Goal: Transaction & Acquisition: Purchase product/service

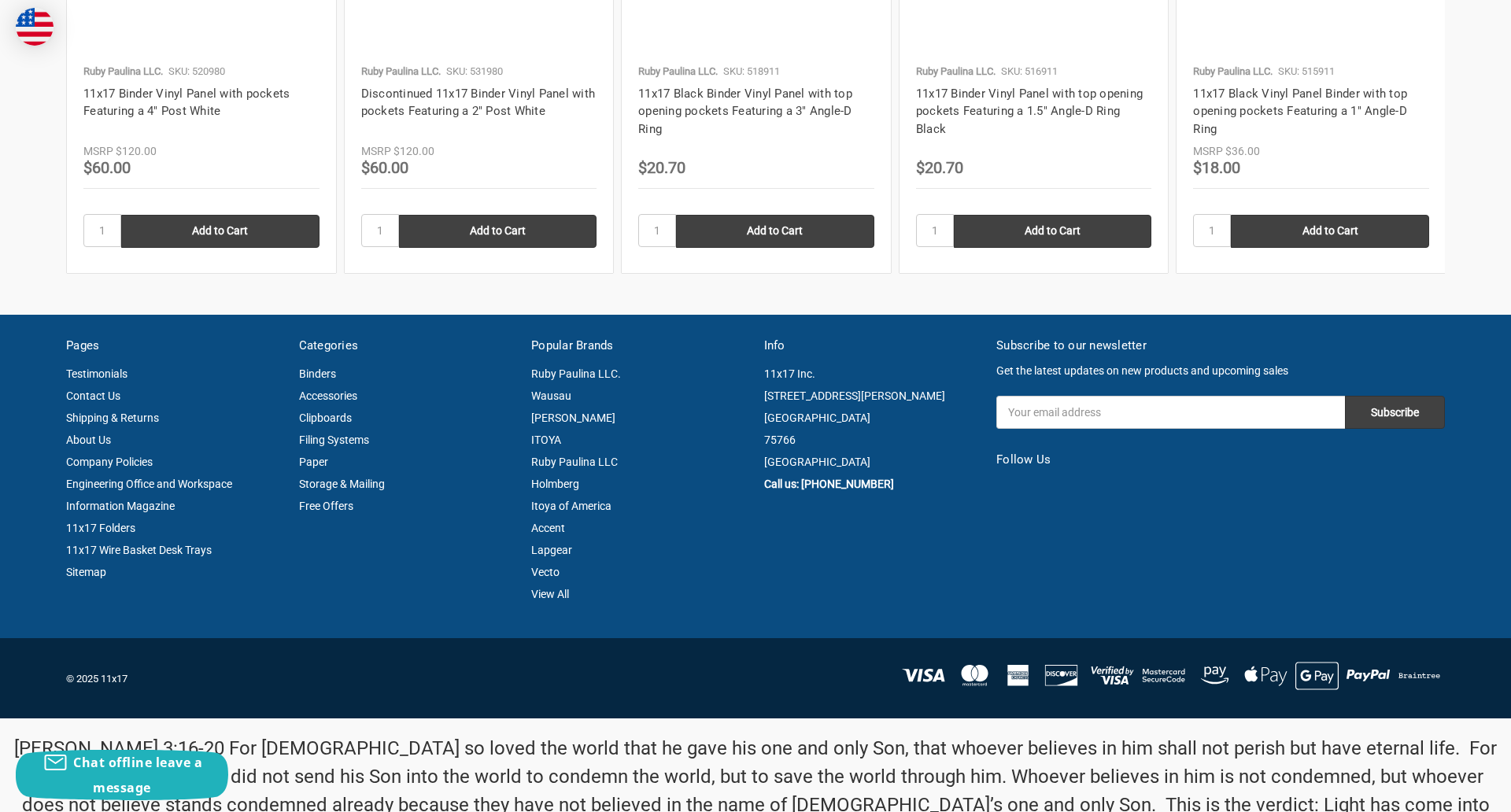
scroll to position [2129, 0]
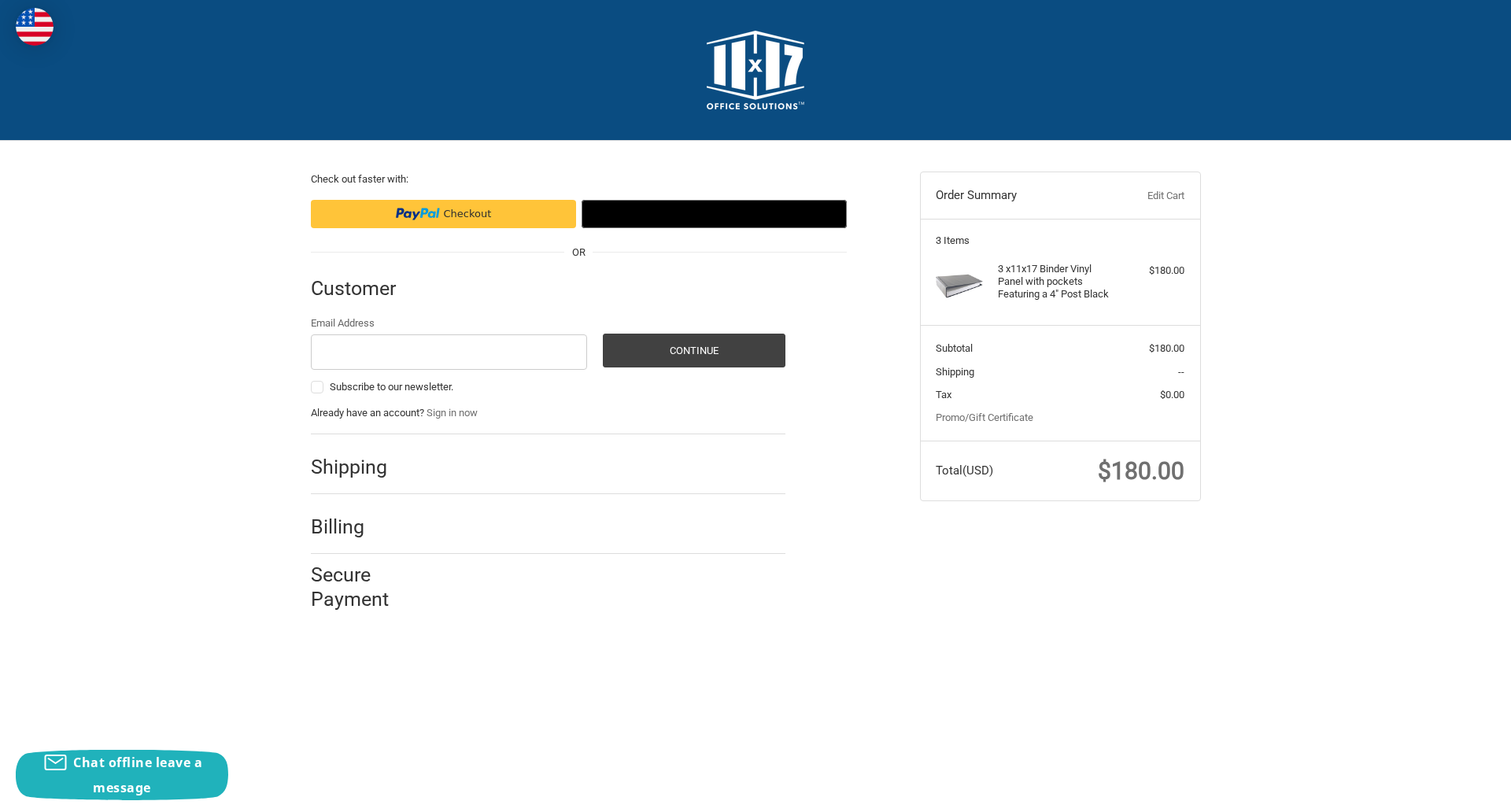
click at [448, 352] on input "Email Address" at bounding box center [449, 351] width 277 height 35
type input "reflectiz@bigcommerce.com"
click at [694, 350] on button "Continue" at bounding box center [694, 350] width 182 height 34
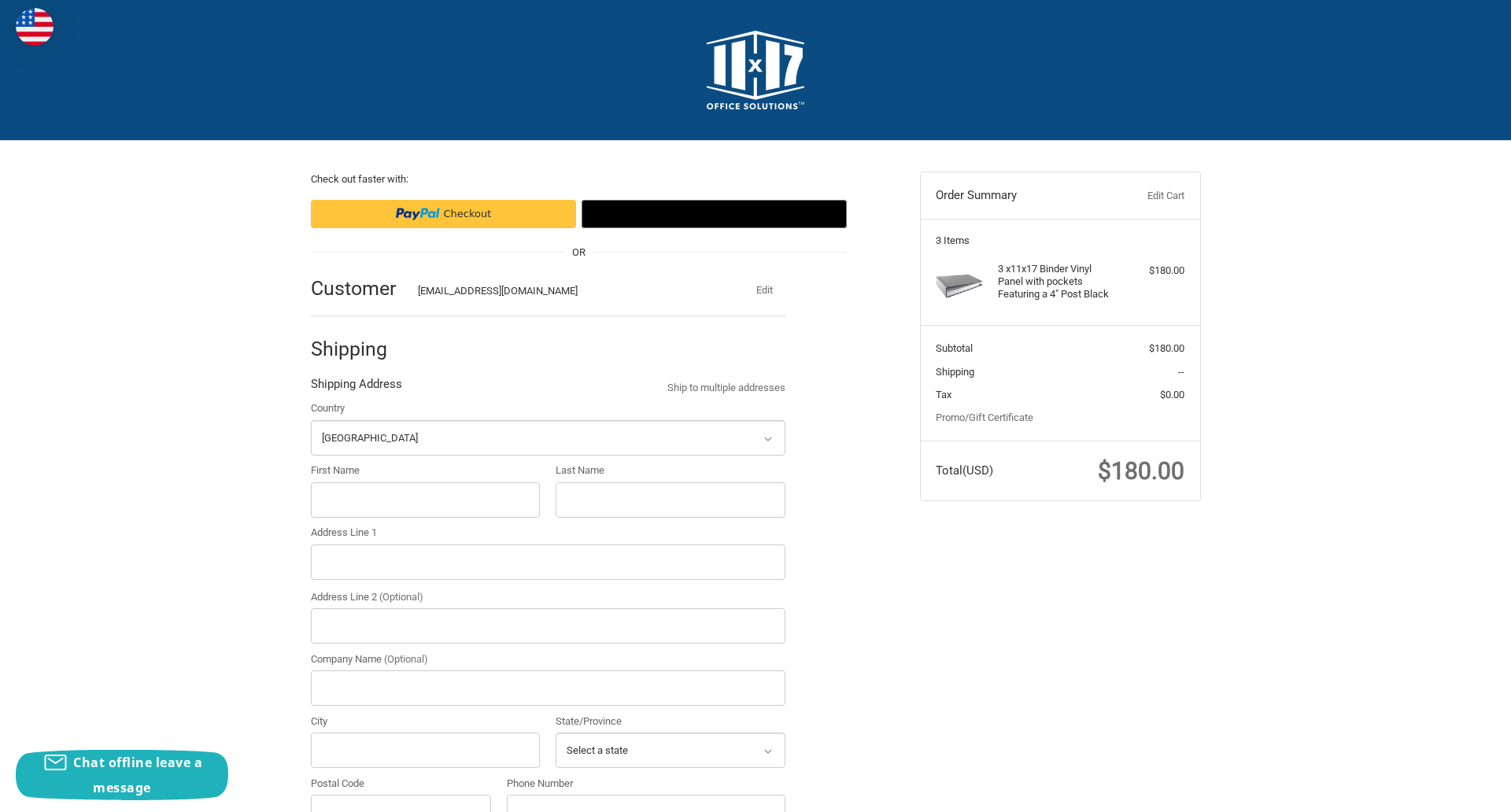
select select "US"
click at [425, 499] on input "First Name" at bounding box center [426, 499] width 230 height 35
type input "reflectiz"
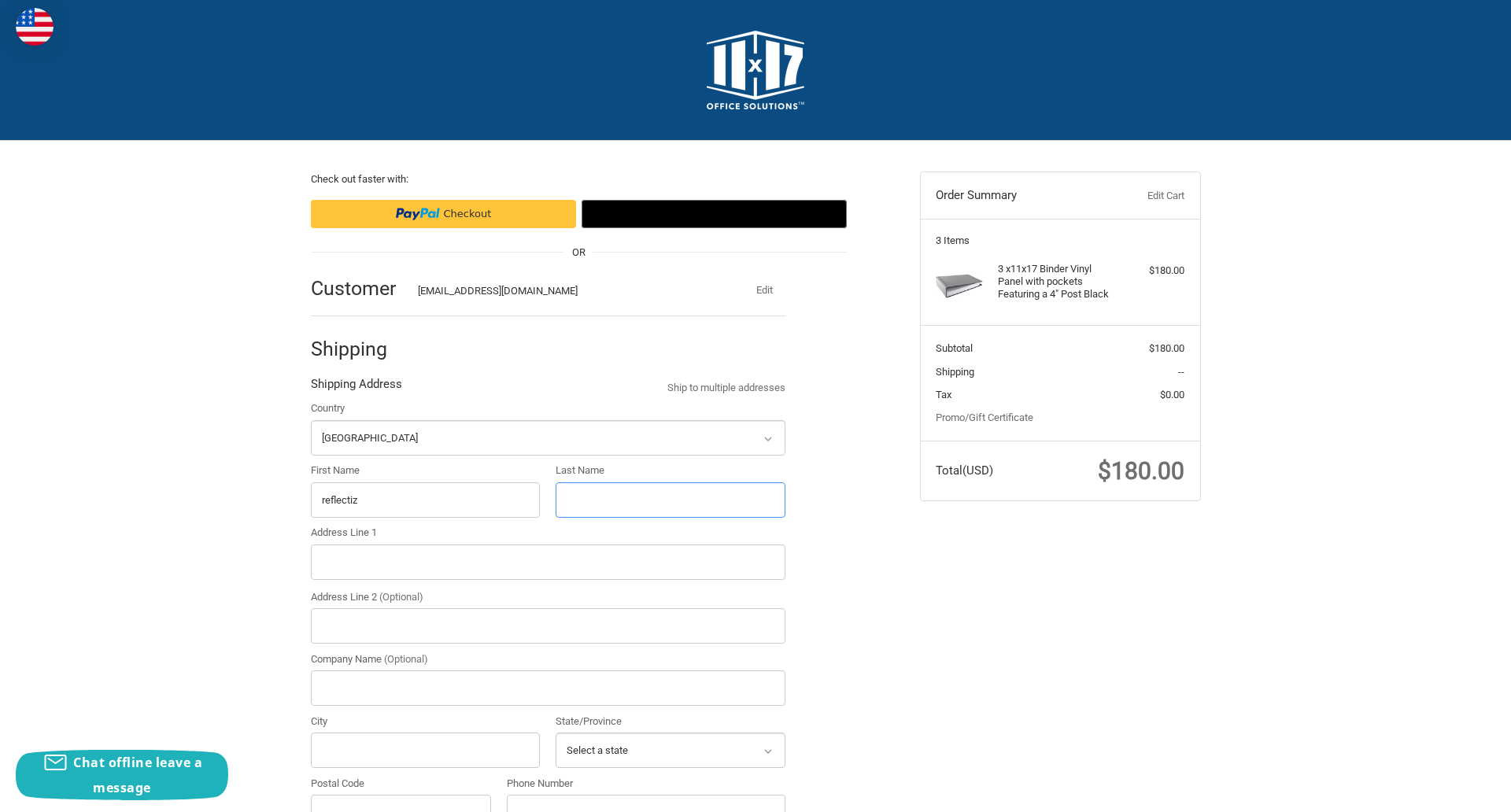
click at [669, 499] on input "Last Name" at bounding box center [670, 499] width 230 height 35
type input "bigcommerce"
click at [401, 795] on input "Postal Code" at bounding box center [401, 812] width 181 height 35
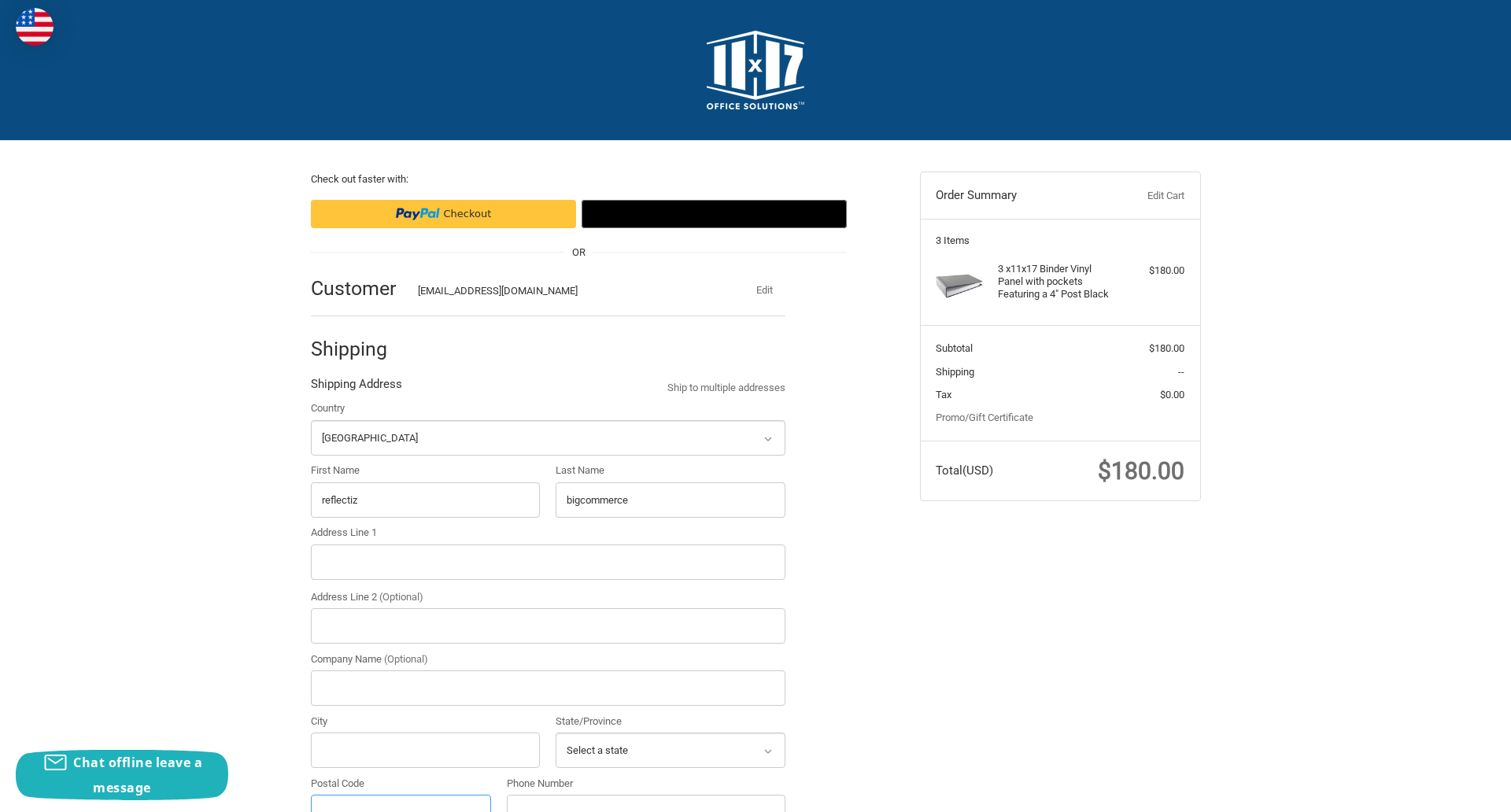
click at [401, 795] on input "Postal Code" at bounding box center [401, 812] width 181 height 35
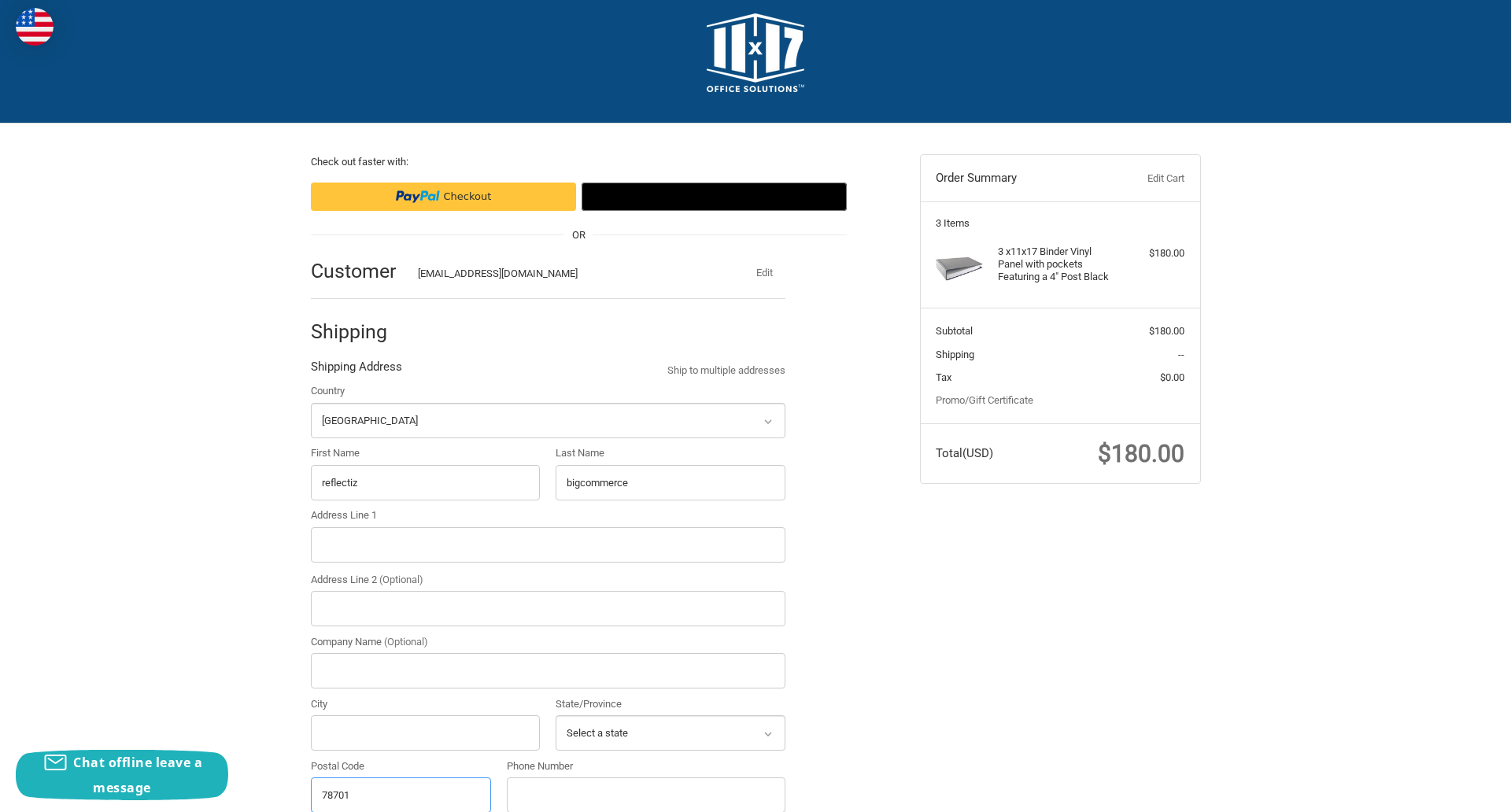
click at [401, 794] on input "78701" at bounding box center [401, 794] width 181 height 35
type input "78701"
click at [548, 544] on input "Address Line 1" at bounding box center [548, 544] width 474 height 35
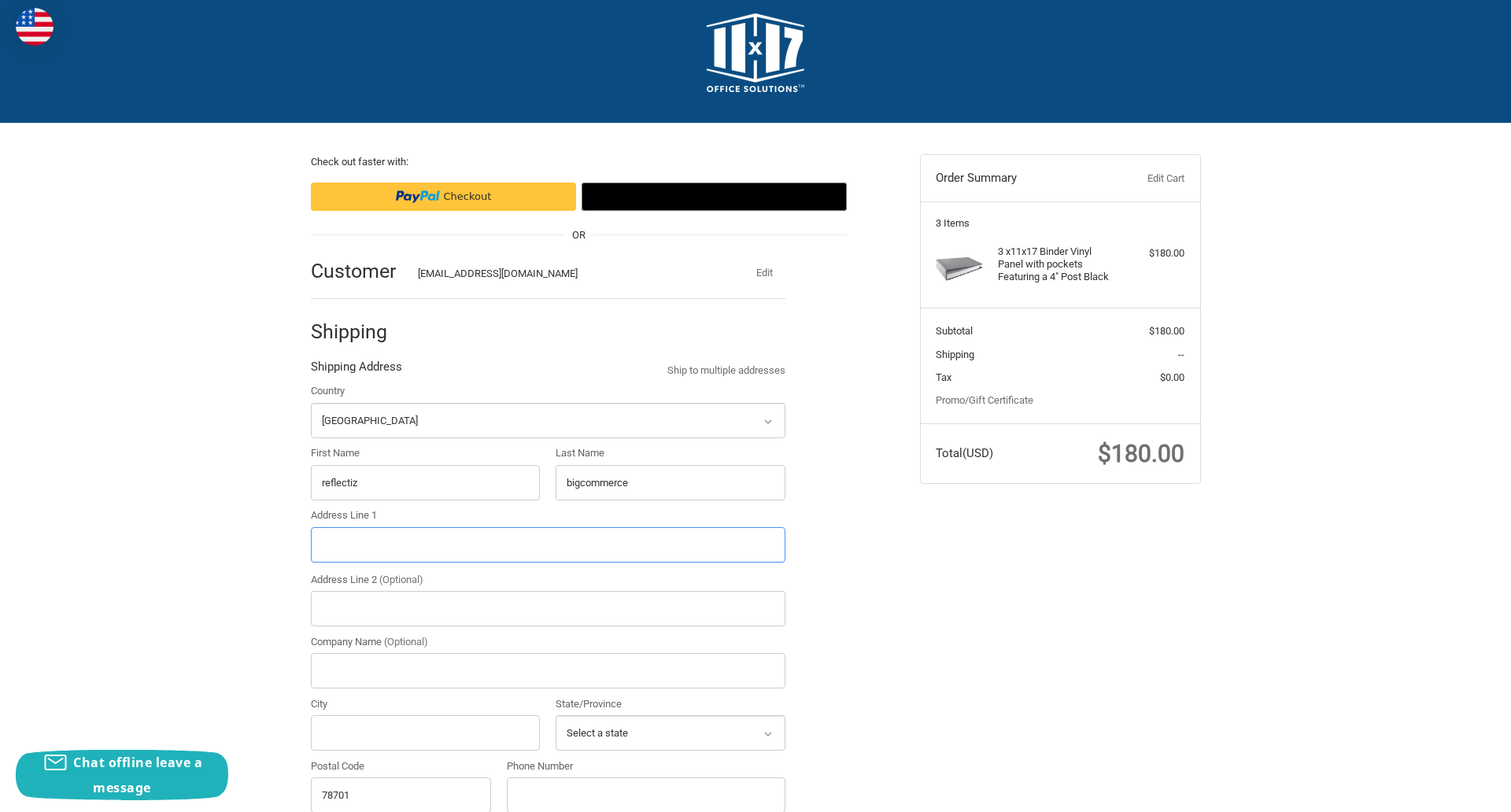
click at [548, 544] on input "Address Line 1" at bounding box center [548, 544] width 474 height 35
type input "11305 4 Points Dr Building 2, Suite 100"
click at [356, 371] on legend "Shipping Address" at bounding box center [357, 371] width 92 height 25
click at [401, 794] on input "78701" at bounding box center [401, 794] width 181 height 35
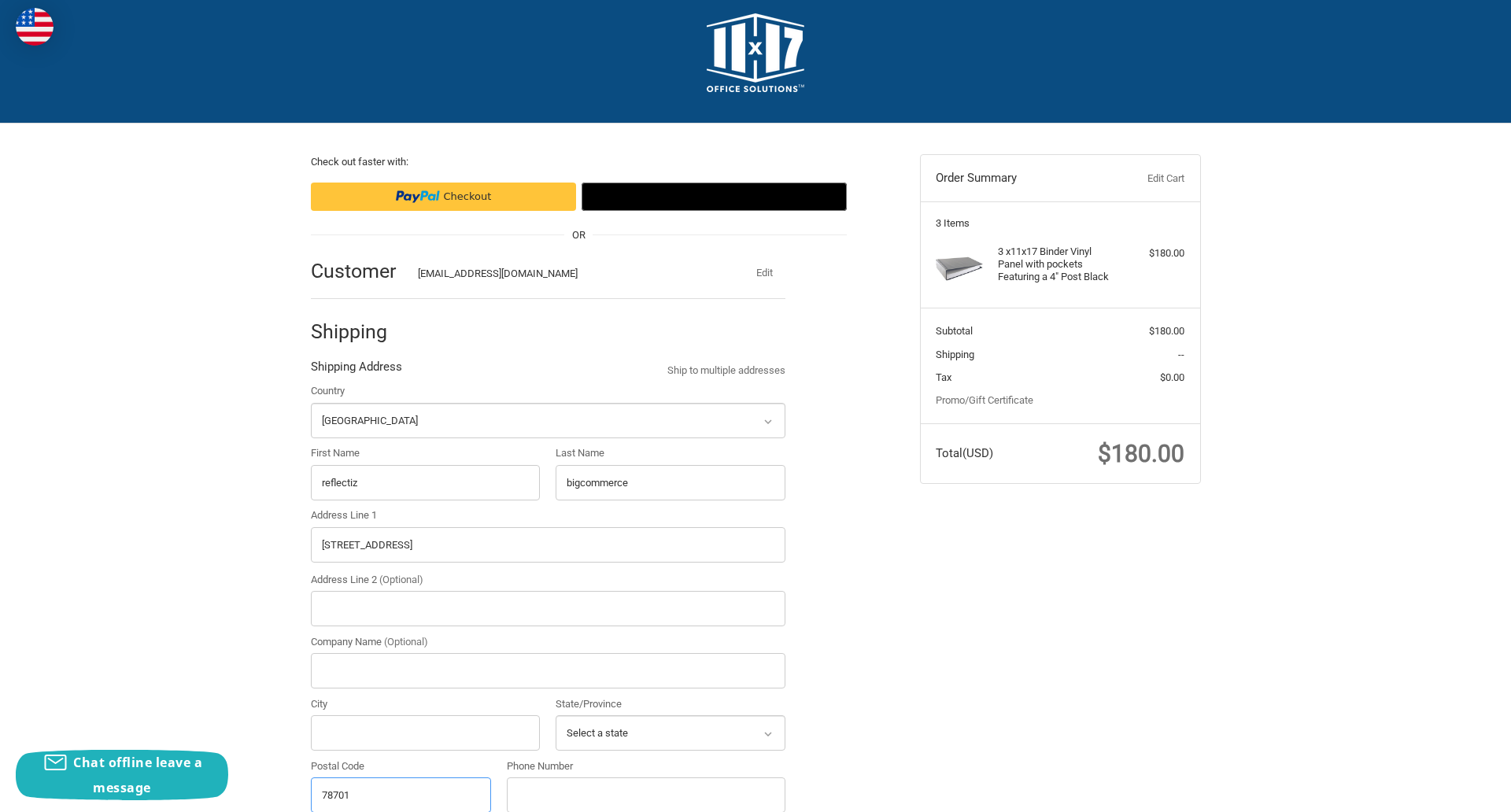
click at [401, 794] on input "78701" at bounding box center [401, 794] width 181 height 35
type input "78701"
select select "[GEOGRAPHIC_DATA]"
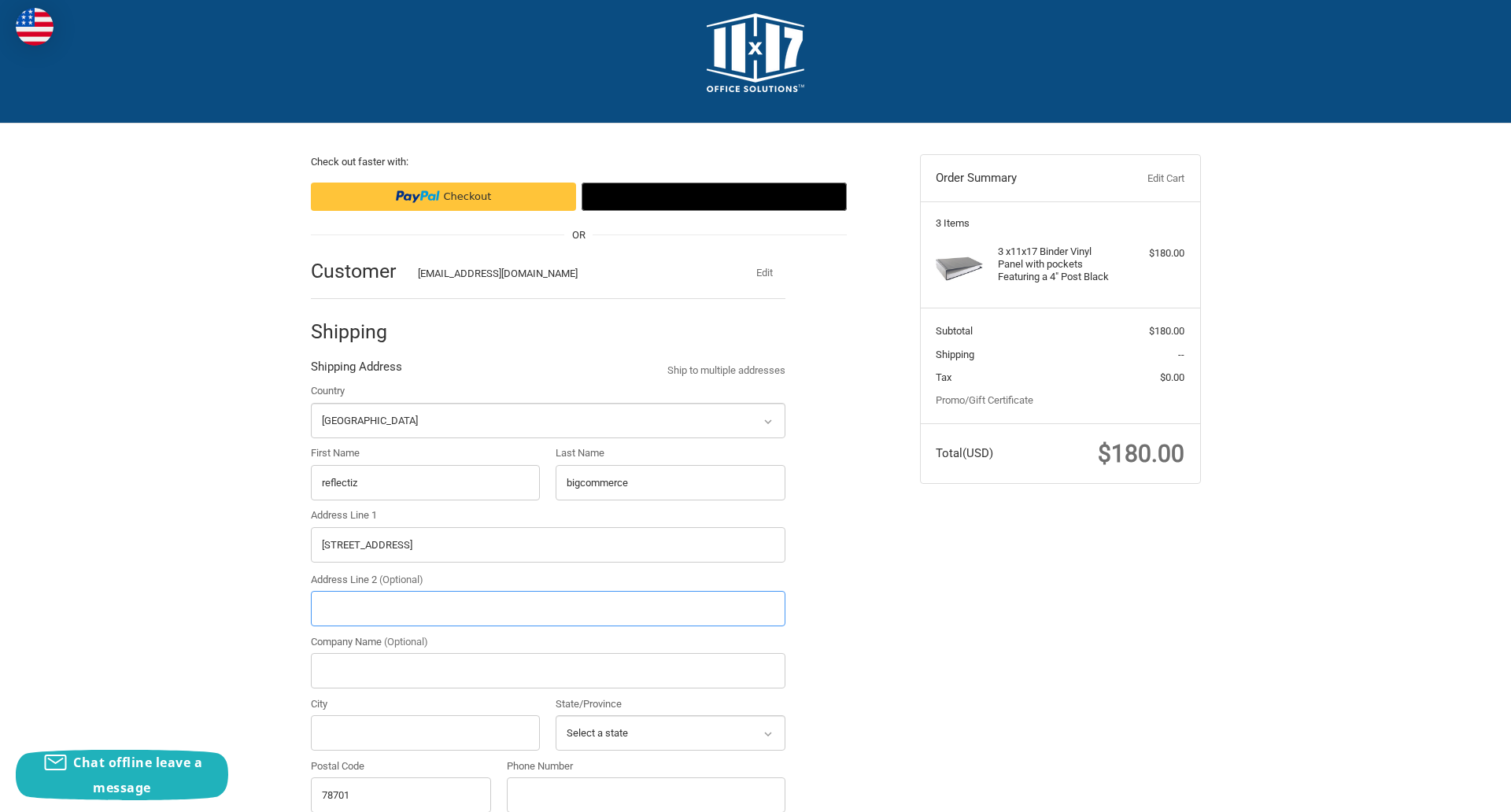
click at [548, 608] on input "Address Line 2 (Optional)" at bounding box center [548, 608] width 474 height 35
type input "2"
click at [425, 733] on input "City" at bounding box center [426, 732] width 230 height 35
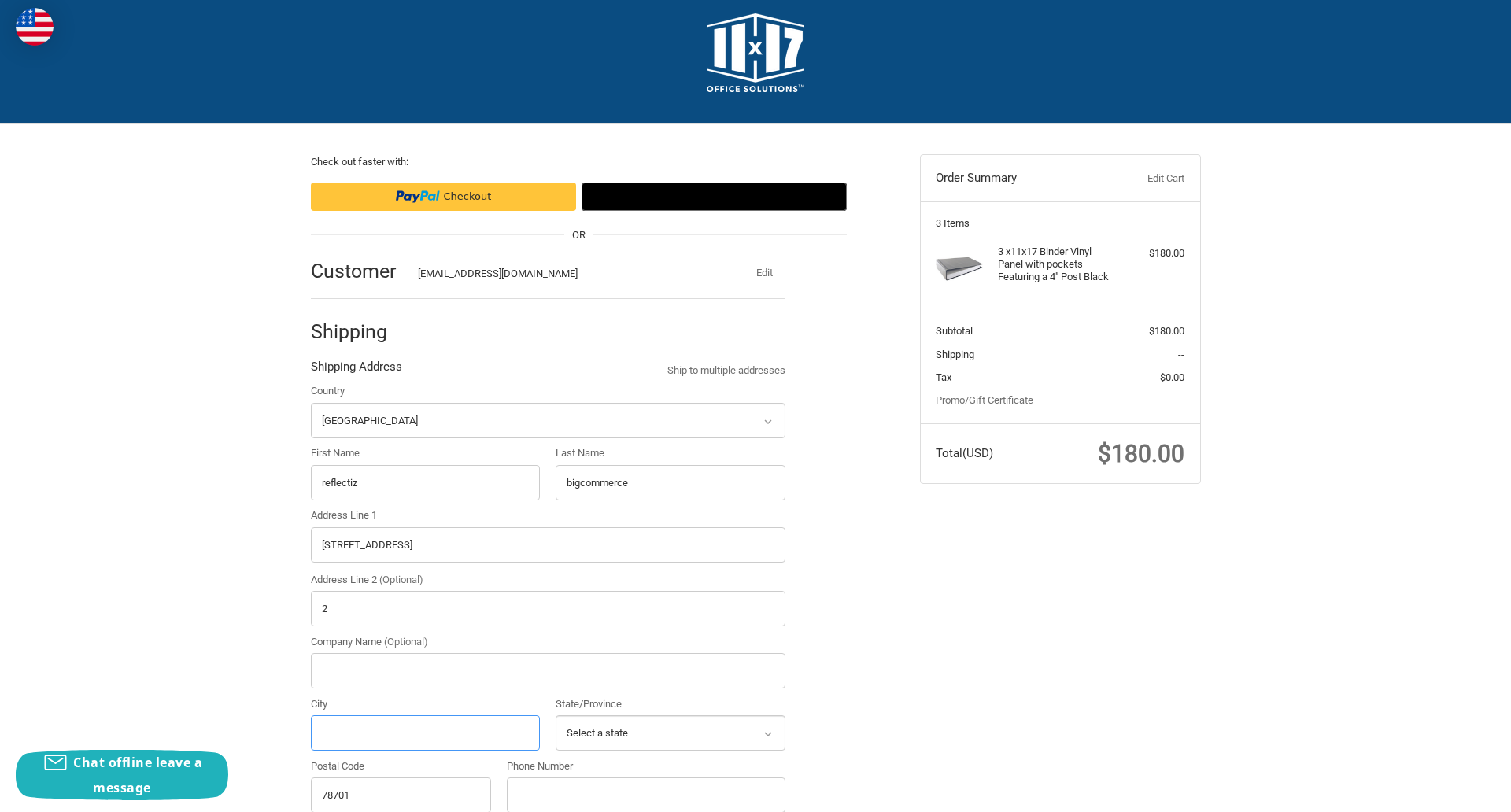
click at [425, 733] on input "City" at bounding box center [426, 732] width 230 height 35
click at [425, 733] on input "Austin" at bounding box center [426, 732] width 230 height 35
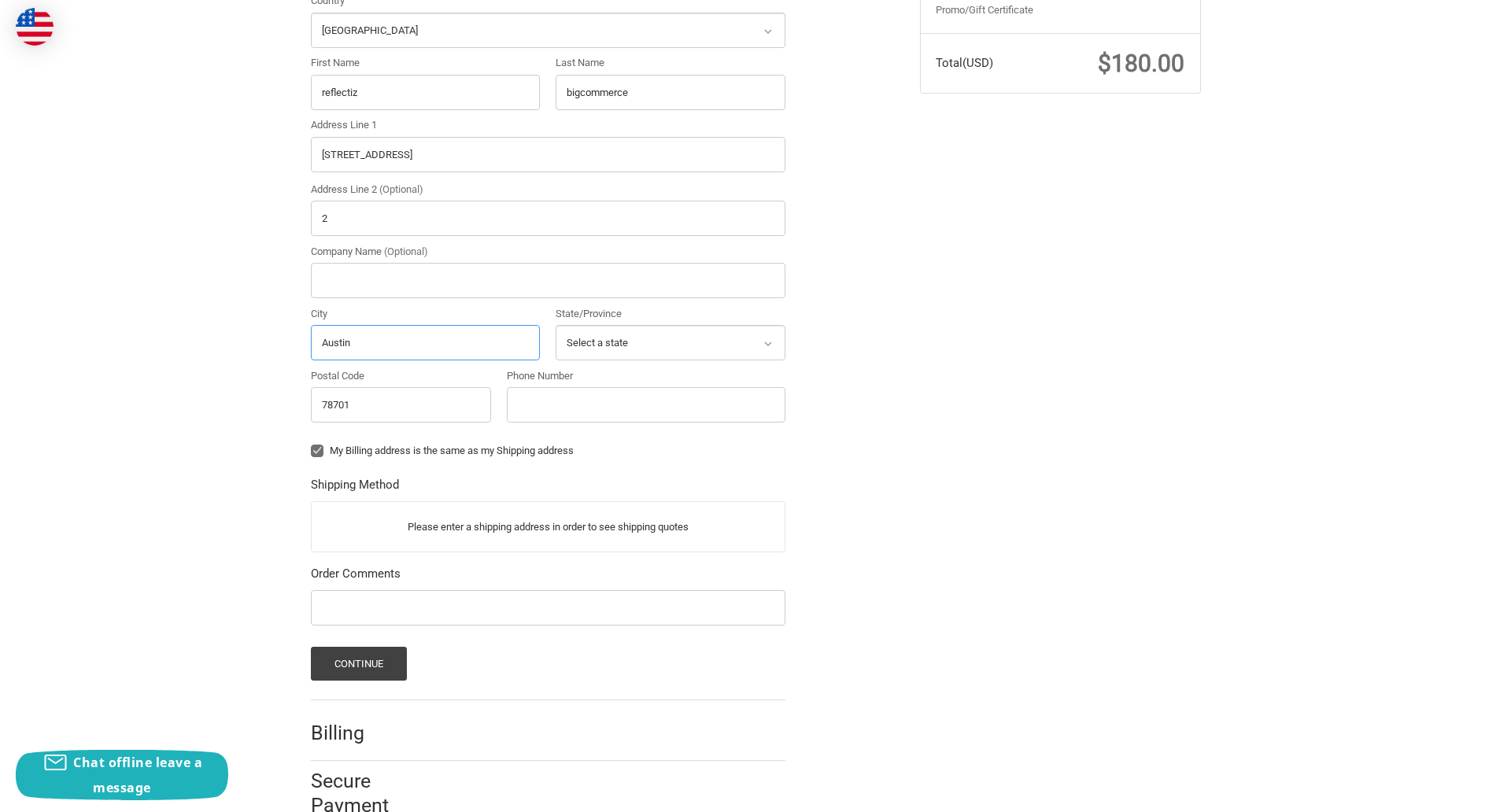
scroll to position [446, 0]
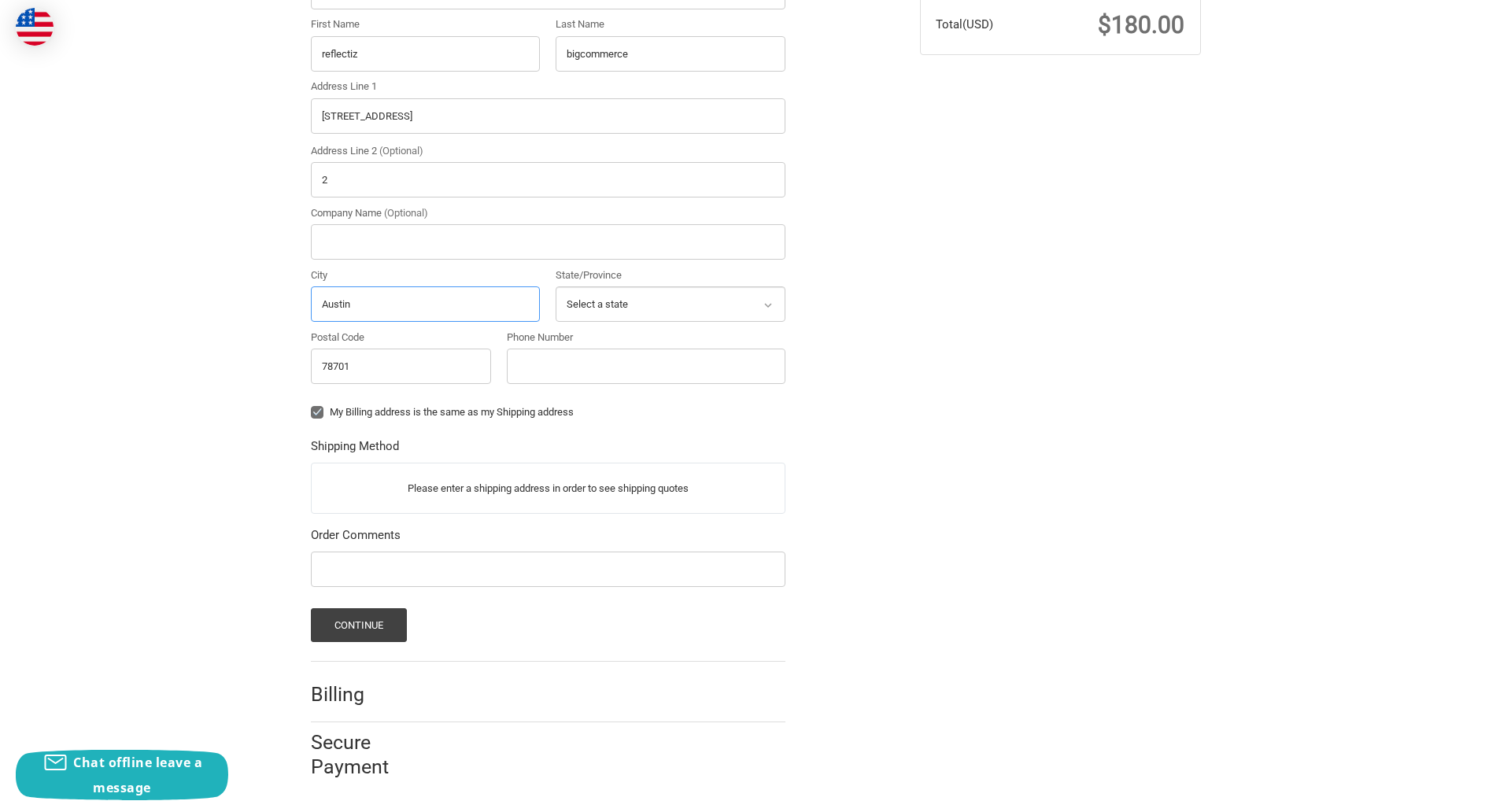
type input "Austin"
click at [645, 366] on input "Phone Number" at bounding box center [646, 366] width 278 height 35
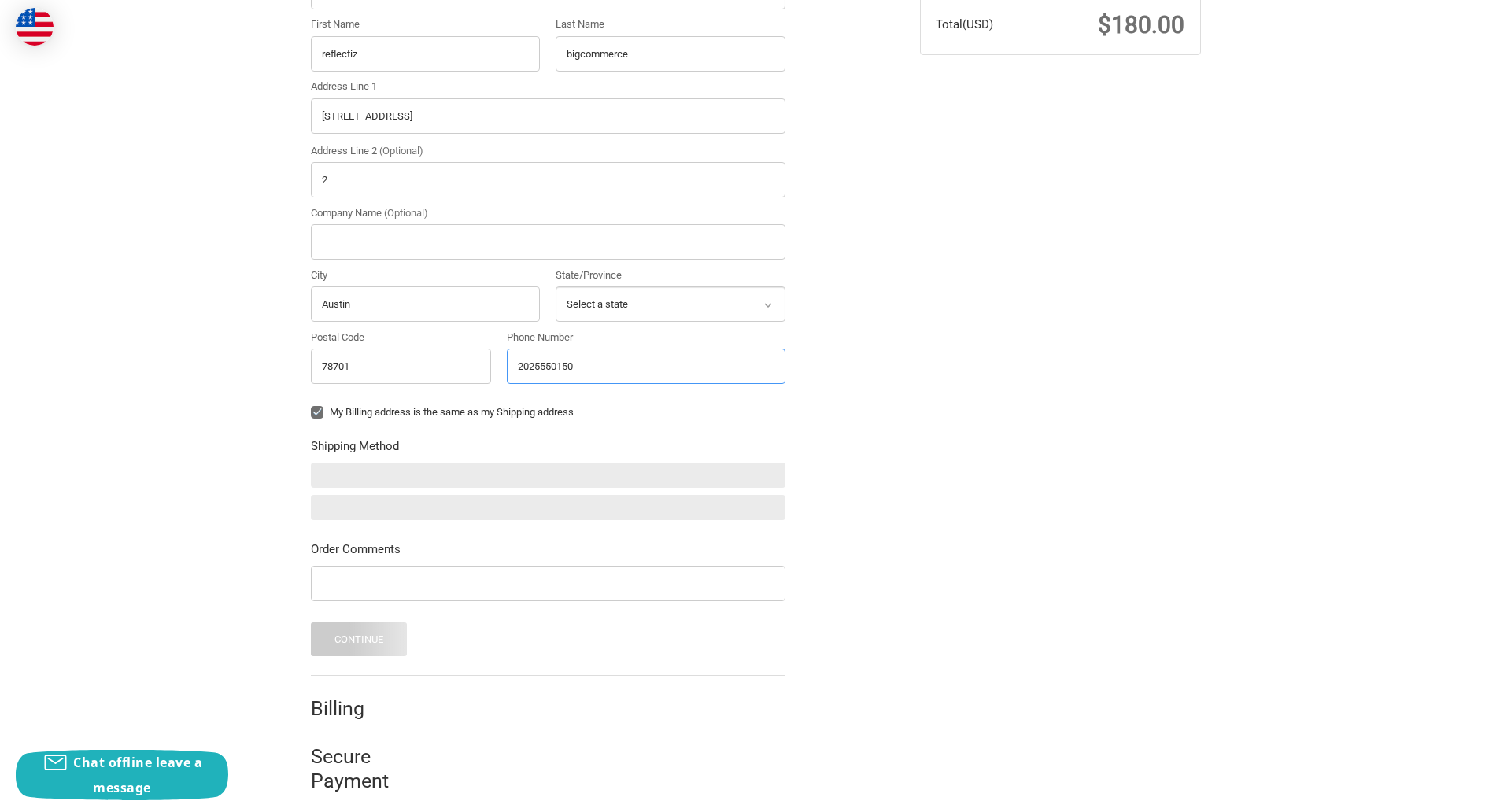
type input "2025550150"
click at [548, 242] on input "Company Name (Optional)" at bounding box center [548, 242] width 474 height 35
type input "bigcommerce"
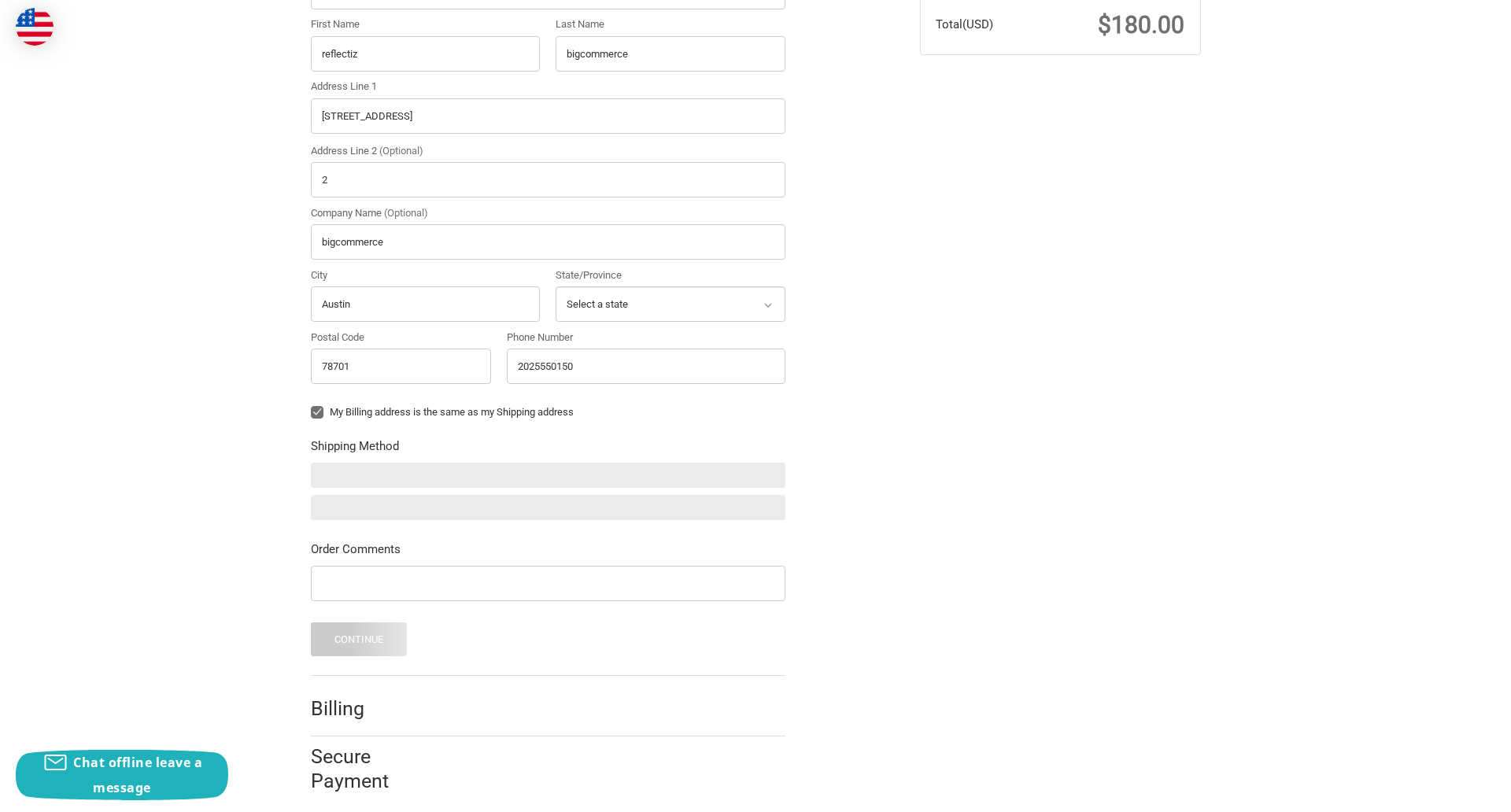
click at [311, 424] on form "Country Select a country Afghanistan Åland Islands Albania Algeria American Sam…" at bounding box center [548, 304] width 474 height 702
click at [311, 604] on form "Country Select a country Afghanistan Åland Islands Albania Algeria American Sam…" at bounding box center [548, 304] width 474 height 702
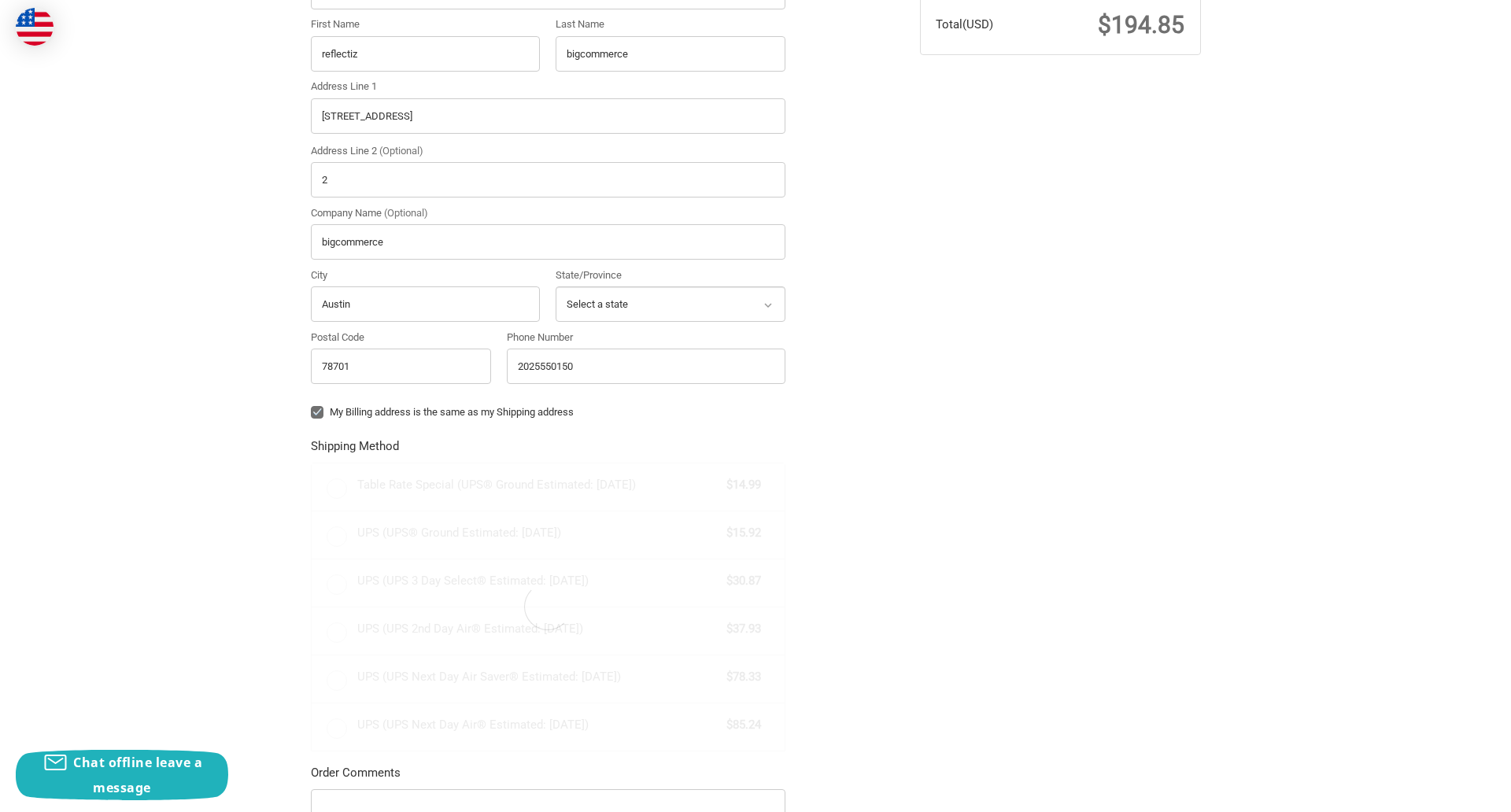
radio input "true"
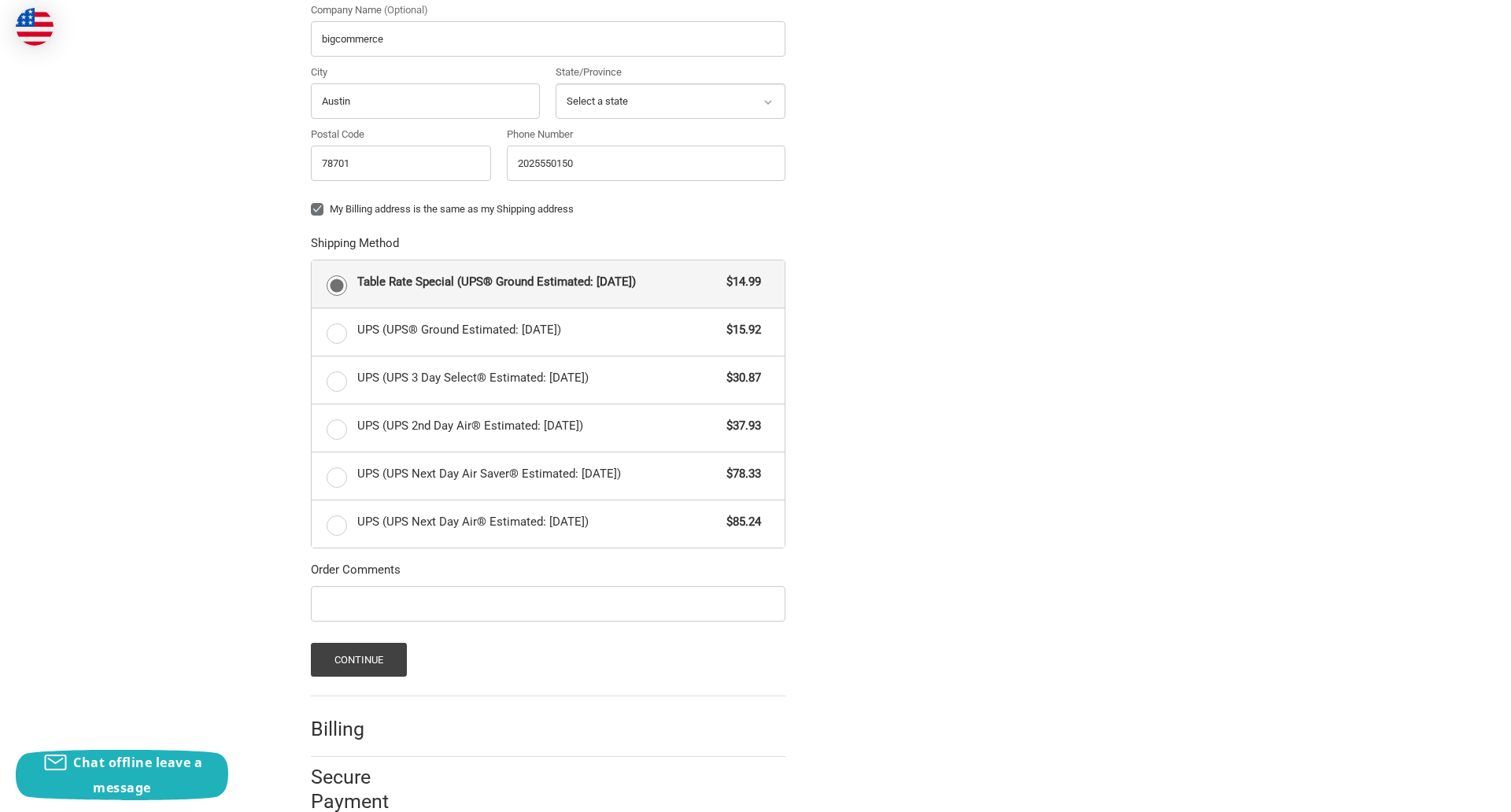
scroll to position [684, 0]
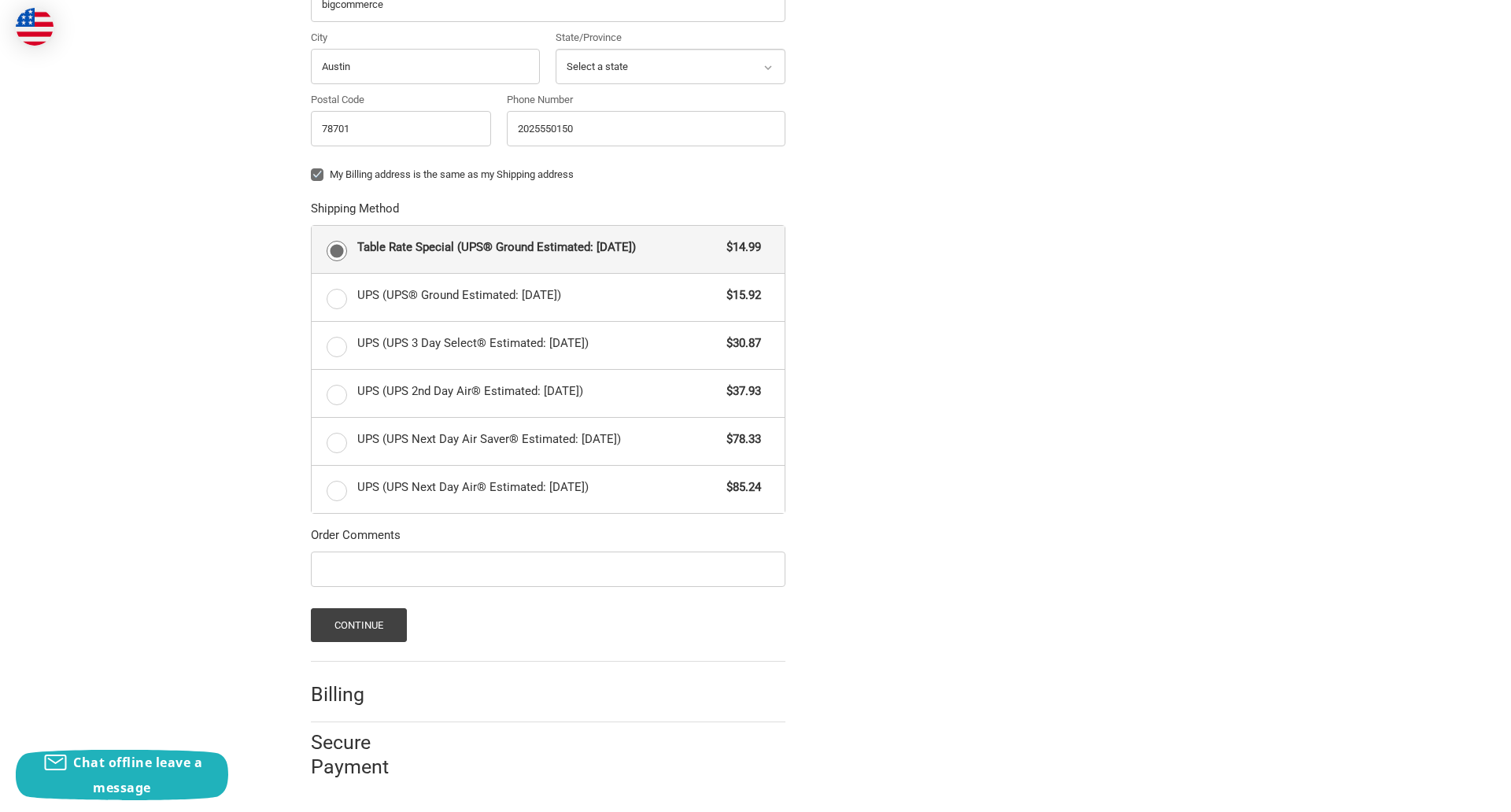
click at [548, 249] on span "Table Rate Special (UPS® Ground Estimated: Tue, Oct 14)" at bounding box center [538, 247] width 362 height 18
click at [313, 226] on input "Table Rate Special (UPS® Ground Estimated: Tue, Oct 14) $14.99" at bounding box center [312, 225] width 1 height 1
click at [358, 625] on button "Continue" at bounding box center [359, 625] width 97 height 34
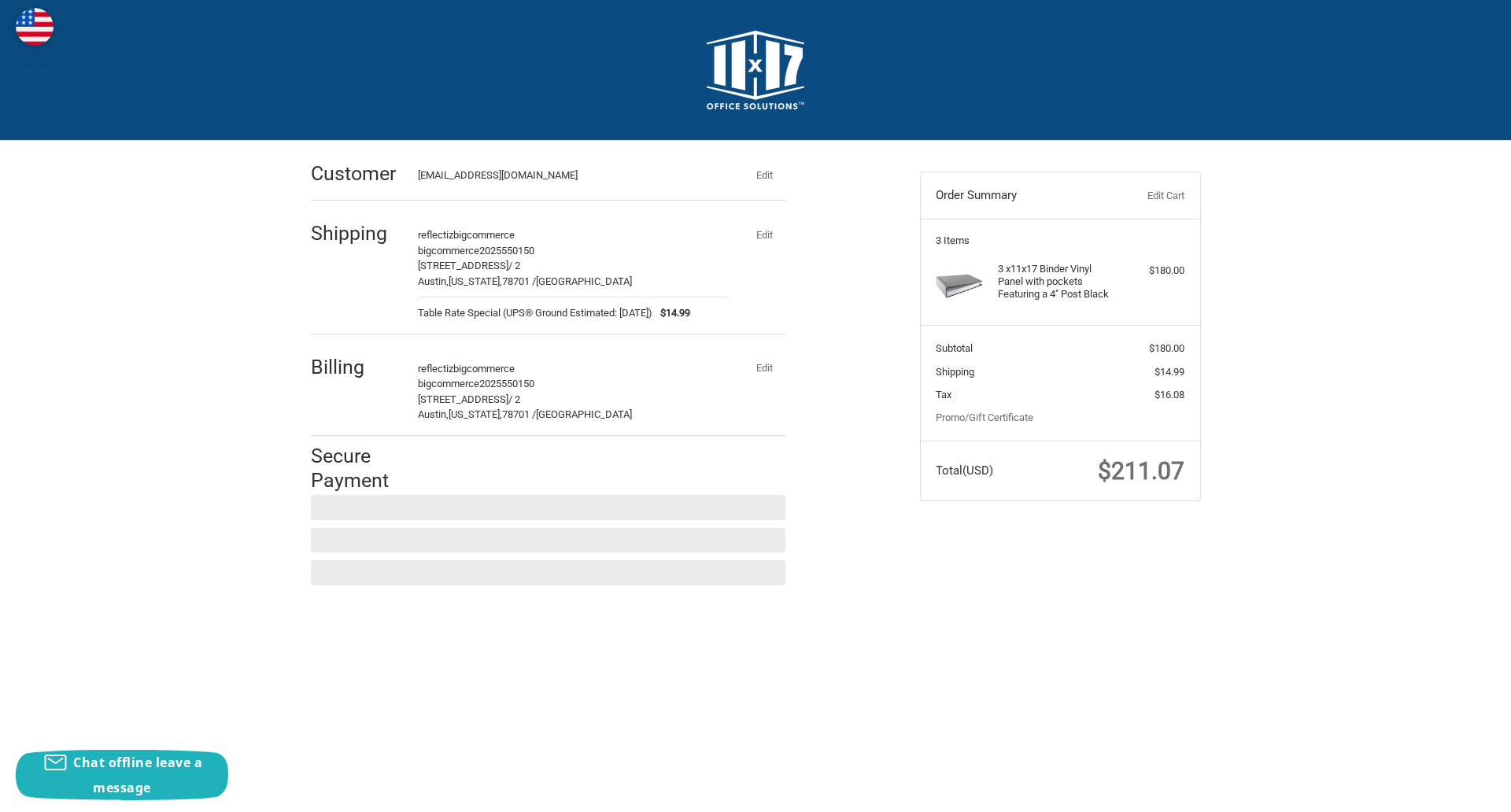
scroll to position [0, 0]
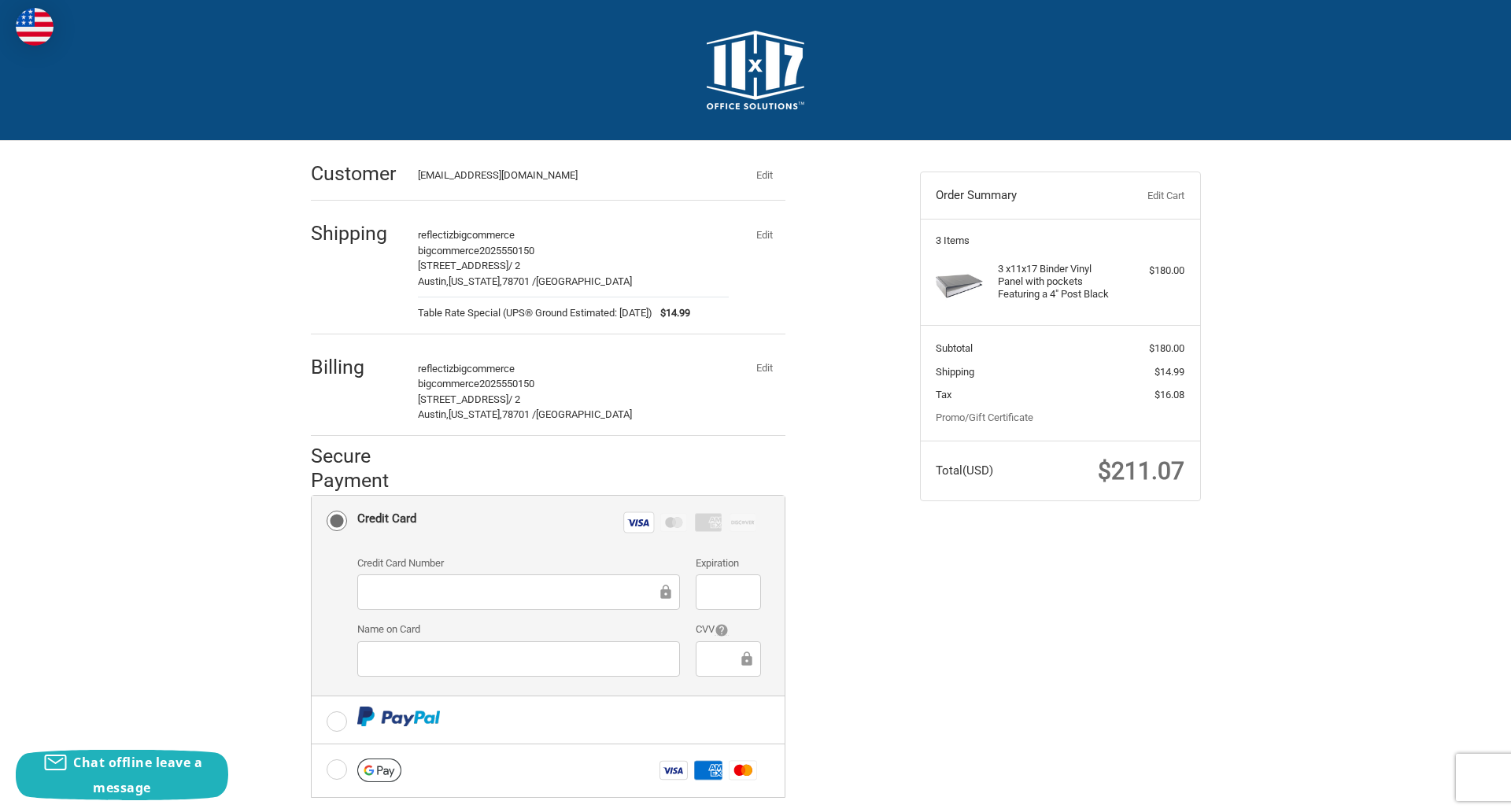
checkbox input "true"
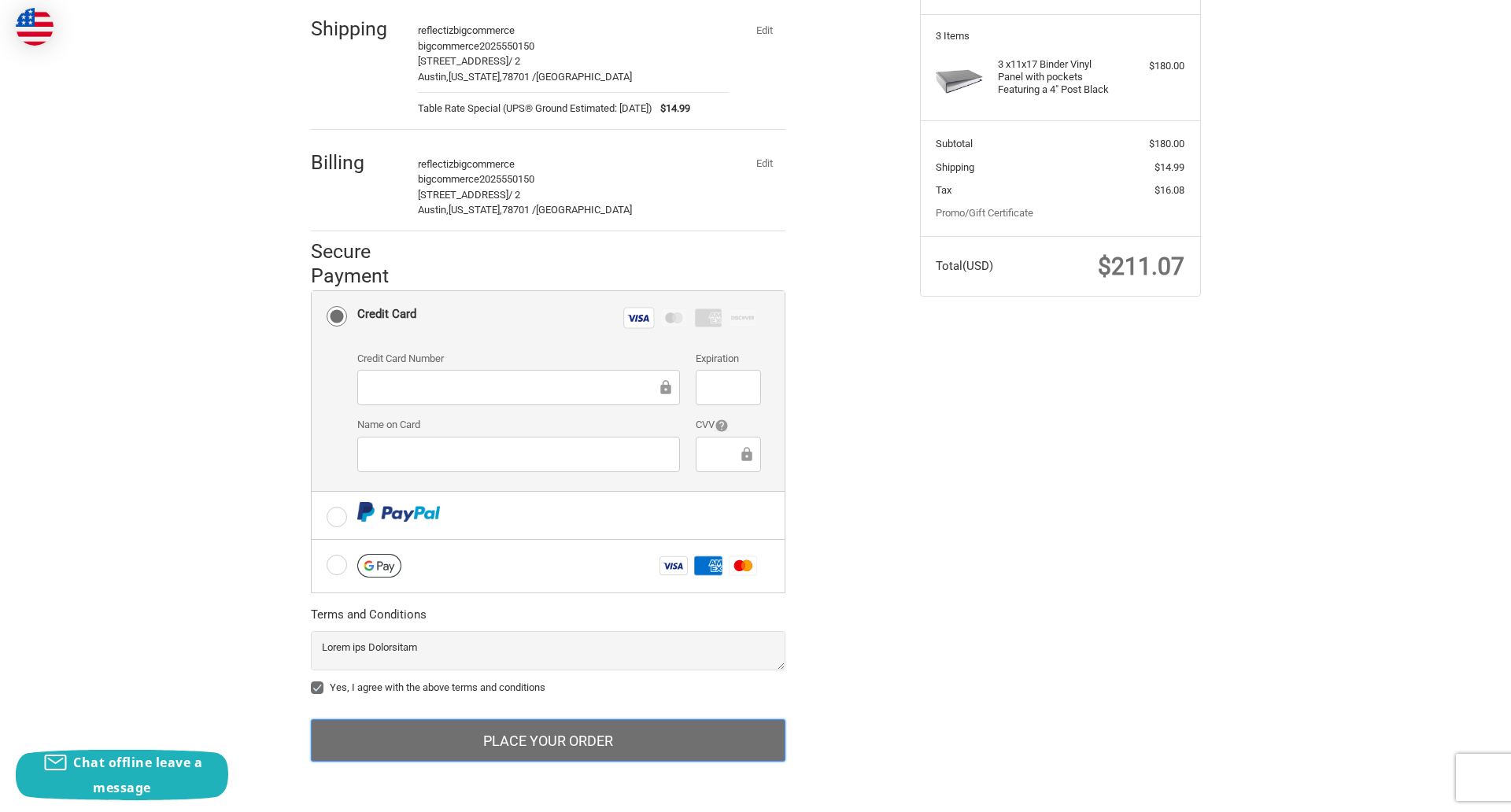
click at [548, 740] on button "Place Your Order" at bounding box center [548, 740] width 474 height 42
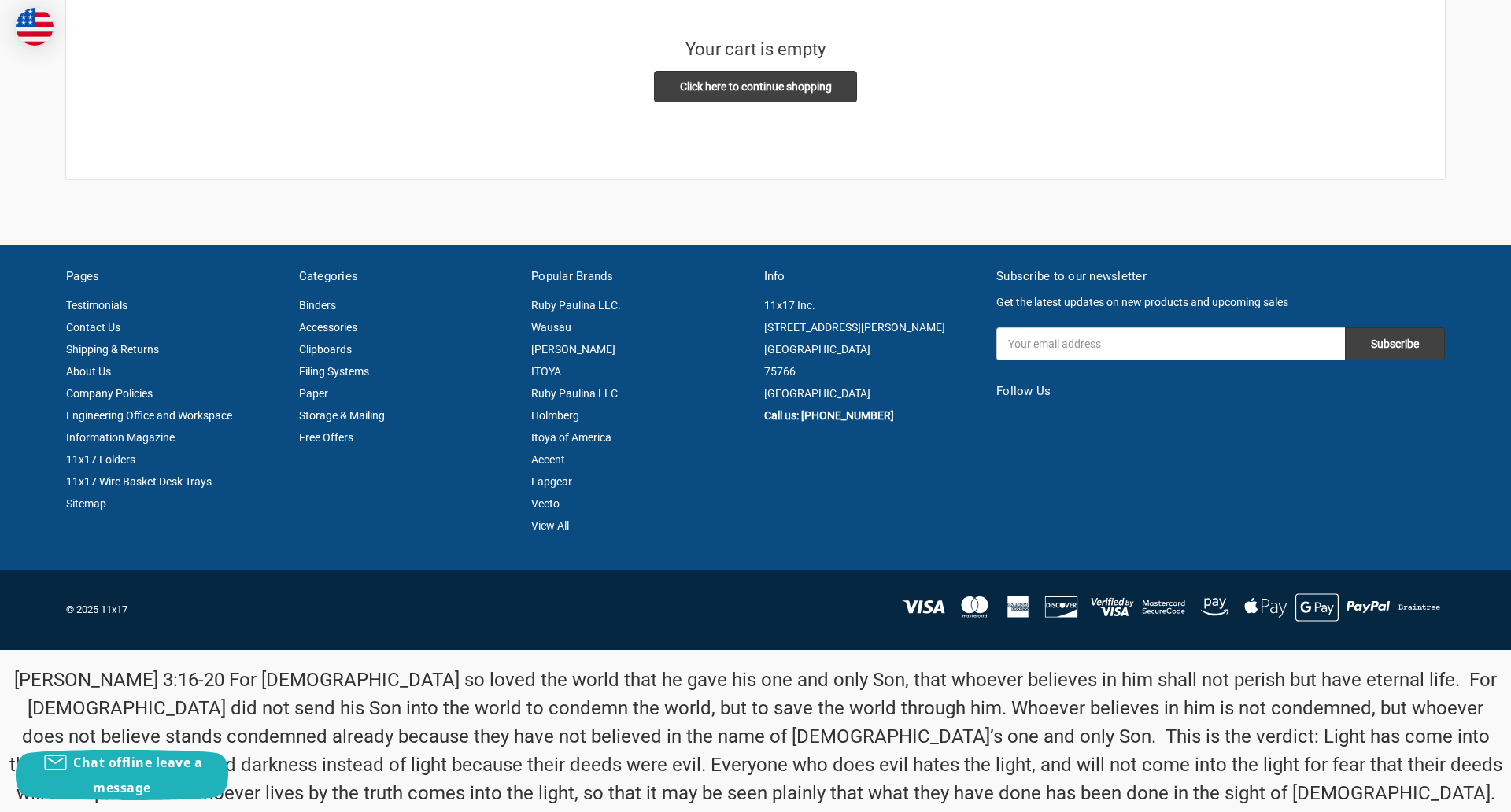
scroll to position [411, 0]
